Goal: Information Seeking & Learning: Learn about a topic

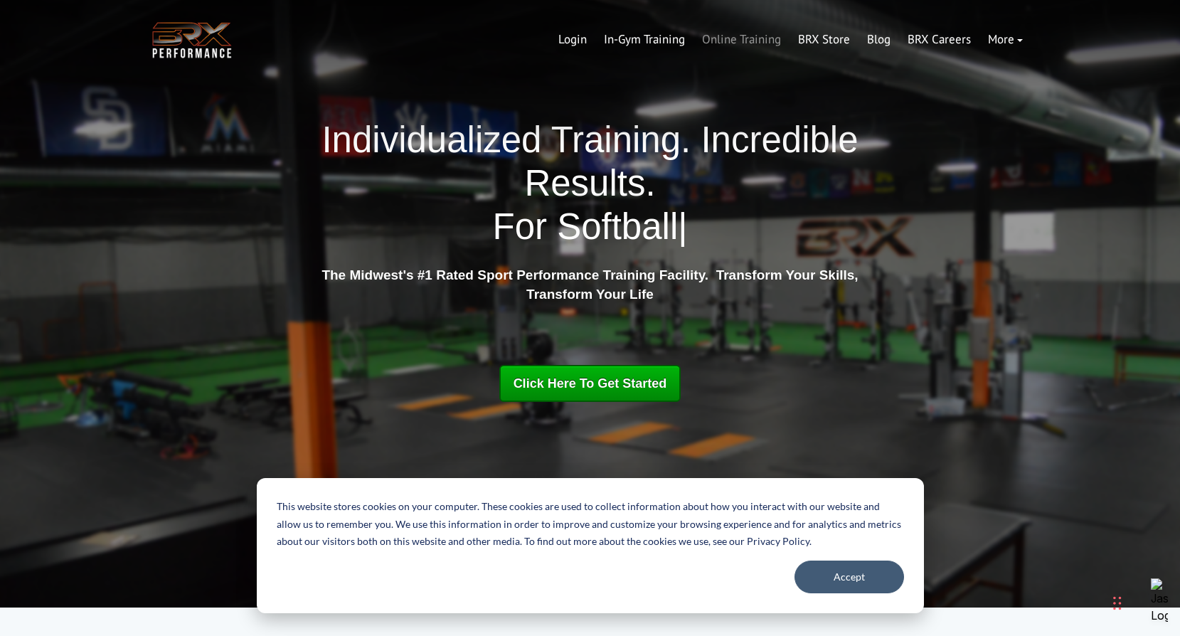
click at [740, 38] on link "Online Training" at bounding box center [741, 40] width 96 height 34
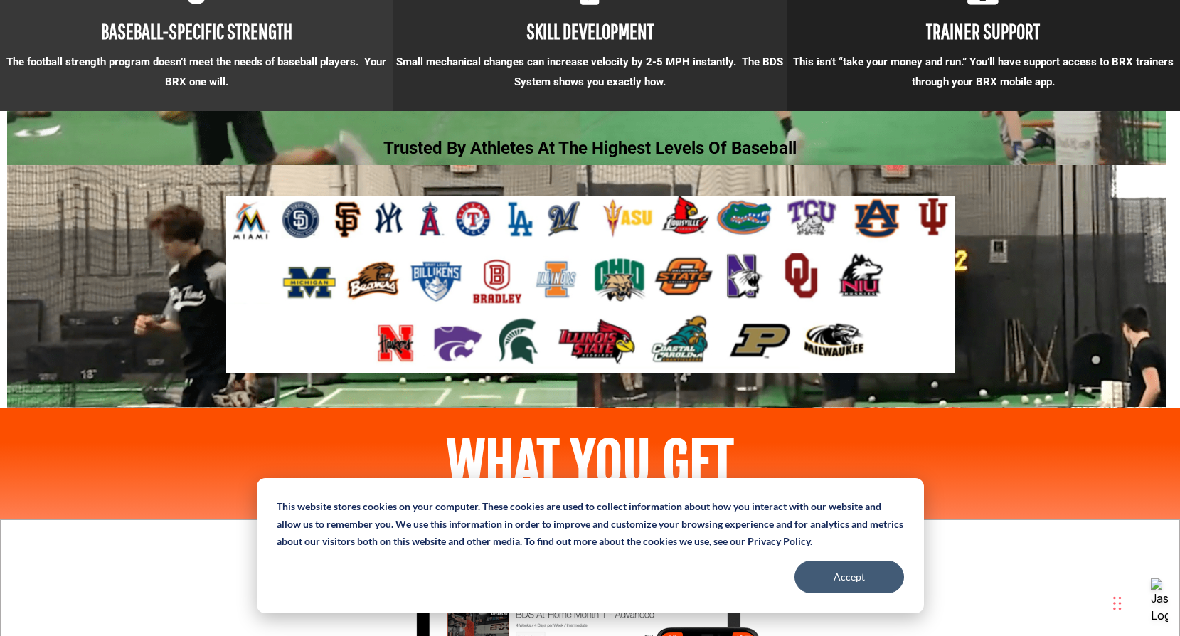
scroll to position [1781, 0]
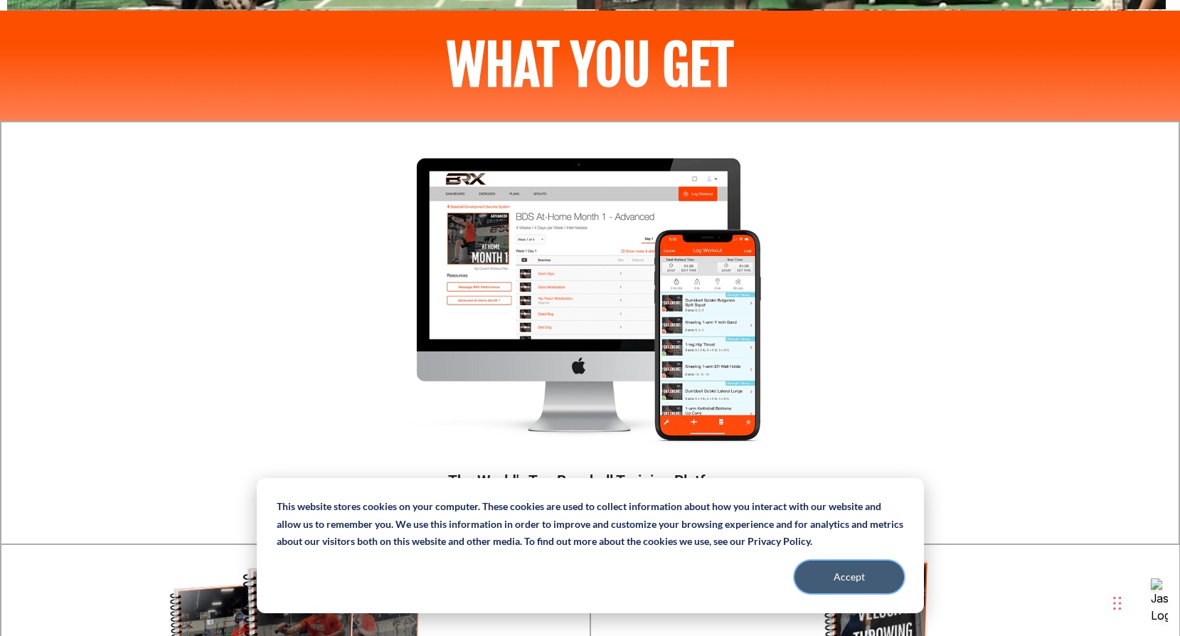
click at [846, 577] on button "Accept" at bounding box center [849, 576] width 110 height 33
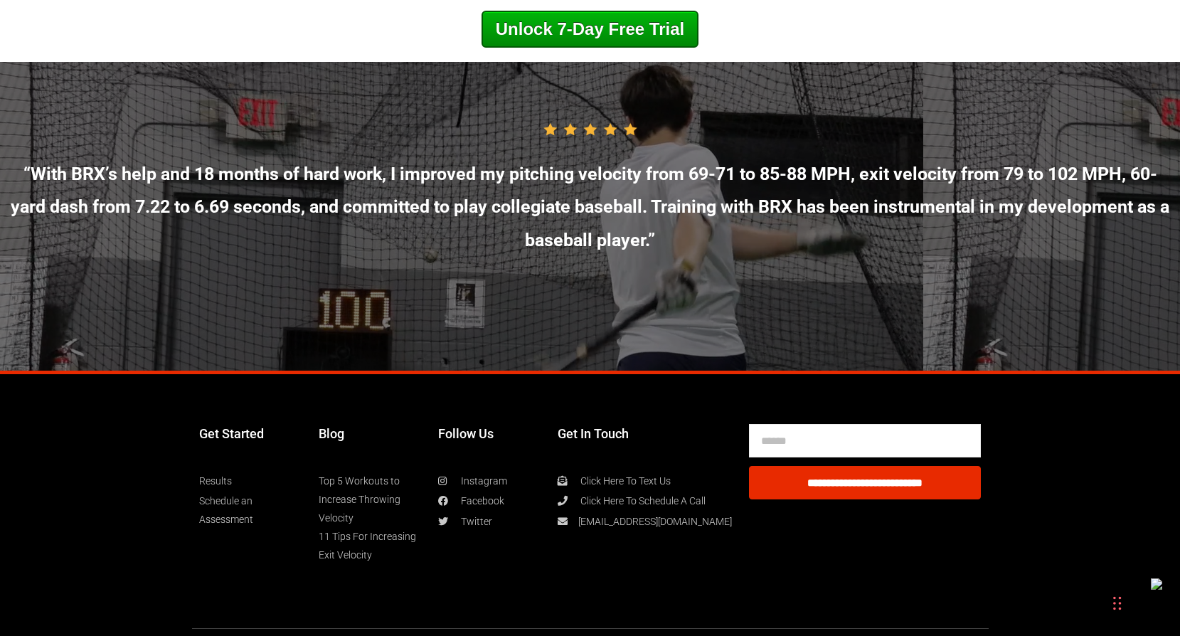
scroll to position [7717, 0]
